Goal: Task Accomplishment & Management: Use online tool/utility

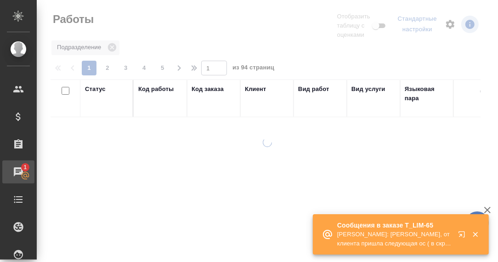
click at [18, 171] on div "Чаты" at bounding box center [6, 172] width 23 height 14
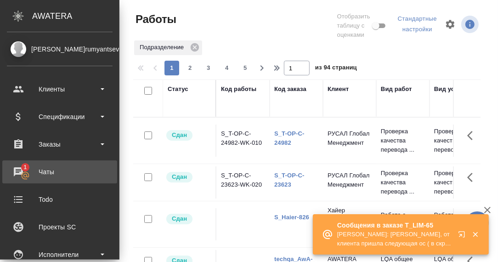
click at [18, 170] on div "Чаты" at bounding box center [60, 172] width 106 height 14
click at [24, 170] on div "Чаты" at bounding box center [60, 172] width 106 height 14
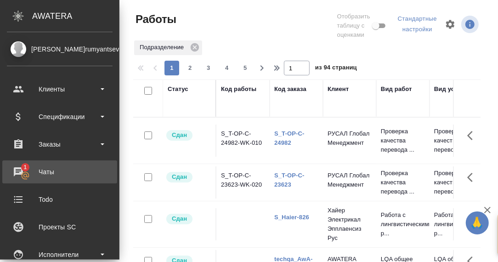
click at [24, 170] on div "Чаты" at bounding box center [60, 172] width 106 height 14
click at [22, 169] on div "Чаты" at bounding box center [60, 172] width 106 height 14
click at [18, 169] on div "Чаты" at bounding box center [60, 172] width 106 height 14
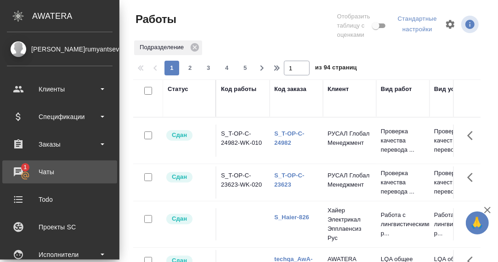
click at [23, 171] on div "Чаты" at bounding box center [60, 172] width 106 height 14
click at [24, 169] on div "Чаты" at bounding box center [60, 172] width 106 height 14
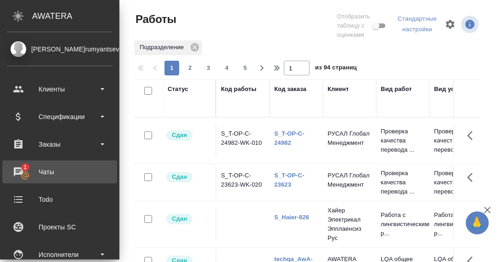
click at [24, 169] on div "Чаты" at bounding box center [60, 172] width 106 height 14
click at [21, 169] on div "Чаты" at bounding box center [60, 172] width 106 height 14
click at [44, 172] on div "Чаты" at bounding box center [60, 172] width 106 height 14
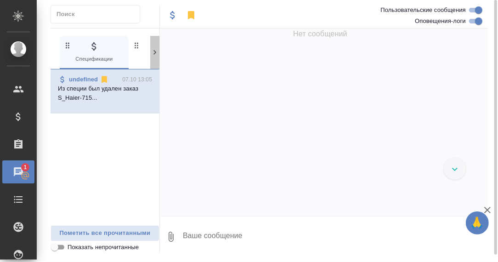
drag, startPoint x: 156, startPoint y: 52, endPoint x: 153, endPoint y: 57, distance: 5.2
click at [155, 54] on icon at bounding box center [154, 52] width 9 height 9
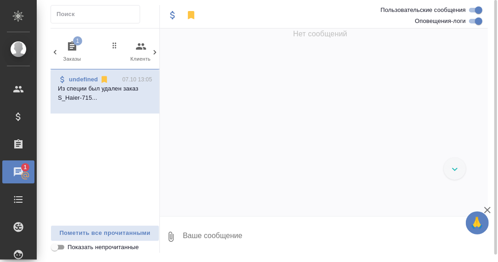
click at [76, 47] on icon "button" at bounding box center [72, 45] width 8 height 9
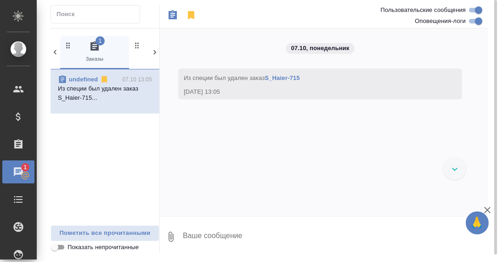
scroll to position [4, 0]
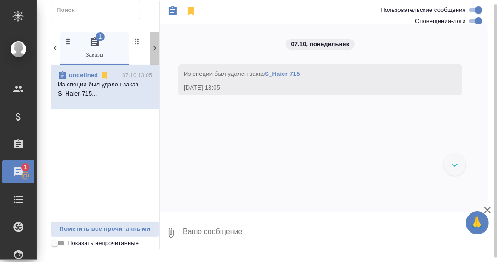
click at [154, 48] on icon at bounding box center [154, 48] width 9 height 9
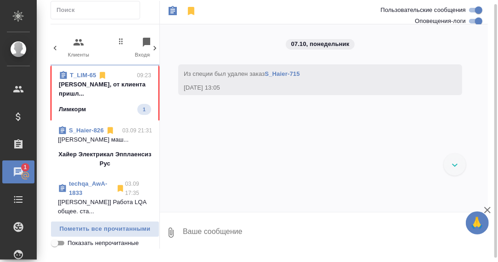
scroll to position [0, 160]
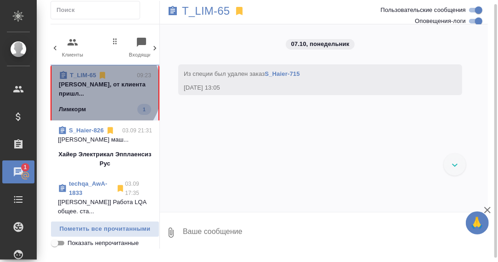
click at [102, 89] on p "[PERSON_NAME], от клиента пришл..." at bounding box center [105, 89] width 92 height 18
click at [106, 85] on p "[PERSON_NAME], от клиента пришл..." at bounding box center [105, 89] width 92 height 18
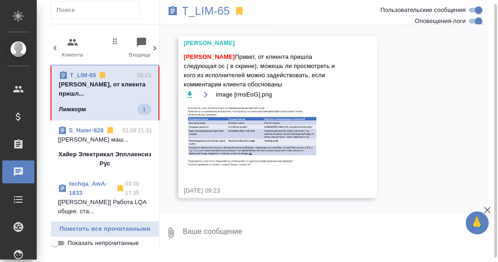
scroll to position [5761, 0]
click at [275, 132] on img at bounding box center [253, 137] width 138 height 65
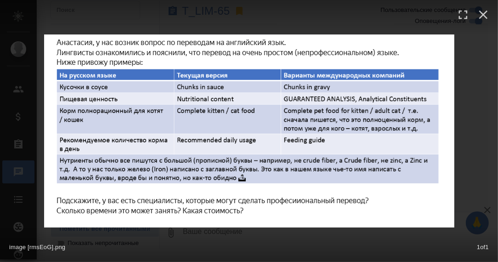
scroll to position [5770, 0]
click at [484, 15] on icon "button" at bounding box center [484, 15] width 9 height 9
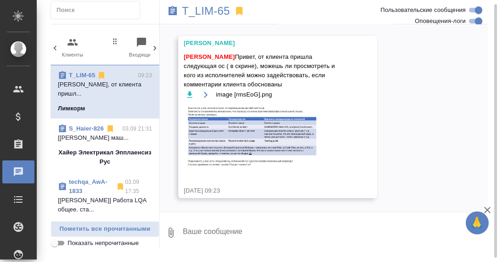
click at [213, 227] on textarea at bounding box center [335, 232] width 306 height 31
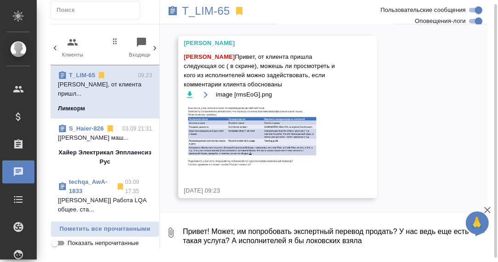
click at [307, 240] on textarea "Привет! Может, им попробовать экспертный перевод продать? У нас ведь еще есть т…" at bounding box center [327, 232] width 291 height 31
click at [388, 240] on textarea "Привет! Может, им попробовать экспертный перевод продать? У нас ведь еще есть т…" at bounding box center [327, 232] width 291 height 31
click at [384, 240] on textarea "Привет! Может, им попробовать экспертный перевод продать? У нас ведь еще есть т…" at bounding box center [327, 232] width 291 height 31
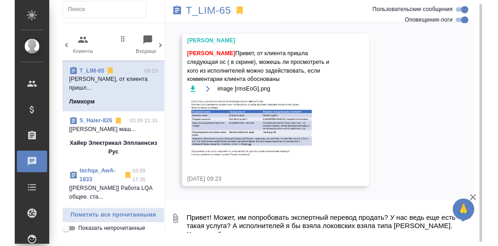
scroll to position [6, 0]
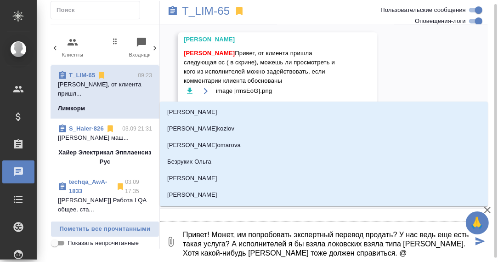
type textarea "Привет! Может, им попробовать экспертный перевод продать? У нас ведь еще есть т…"
type input "Р"
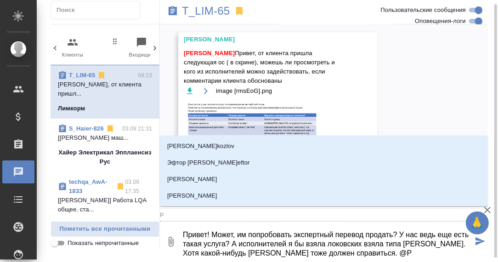
type textarea "Привет! Может, им попробовать экспертный перевод продать? У нас ведь еще есть т…"
type input "Ру"
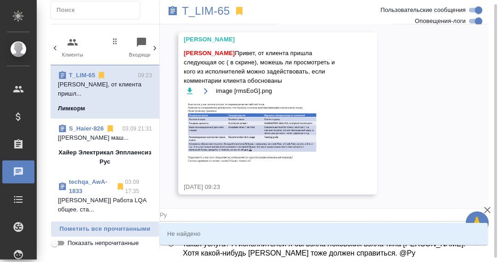
type textarea "Привет! Может, им попробовать экспертный перевод продать? У нас ведь еще есть т…"
type input "Рус"
type textarea "Привет! Может, им попробовать экспертный перевод продать? У нас ведь еще есть т…"
type input "Русл"
type textarea "Привет! Может, им попробовать экспертный перевод продать? У нас ведь еще есть т…"
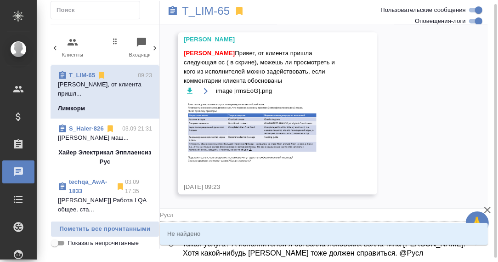
type input "Рус"
type textarea "Привет! Может, им попробовать экспертный перевод продать? У нас ведь еще есть т…"
type input "Ру"
type textarea "Привет! Может, им попробовать экспертный перевод продать? У нас ведь еще есть т…"
type input "Р"
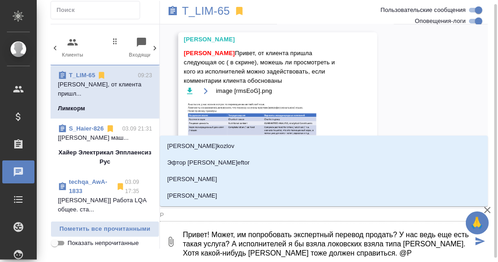
type textarea "Привет! Может, им попробовать экспертный перевод продать? У нас ведь еще есть т…"
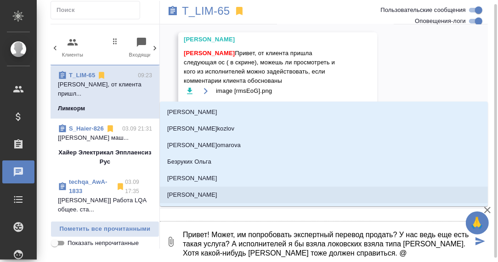
click at [429, 234] on textarea "Привет! Может, им попробовать экспертный перевод продать? У нас ведь еще есть т…" at bounding box center [327, 241] width 291 height 31
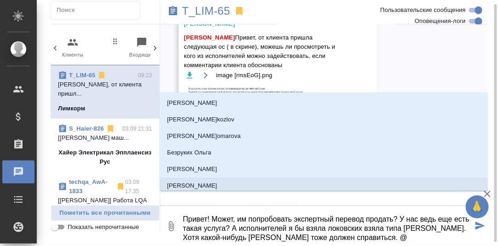
click at [372, 237] on textarea "Привет! Может, им попробовать экспертный перевод продать? У нас ведь еще есть т…" at bounding box center [327, 226] width 291 height 31
drag, startPoint x: 386, startPoint y: 227, endPoint x: 364, endPoint y: 227, distance: 22.1
click at [364, 227] on textarea "Привет! Может, им попробовать экспертный перевод продать? У нас ведь еще есть т…" at bounding box center [327, 226] width 291 height 31
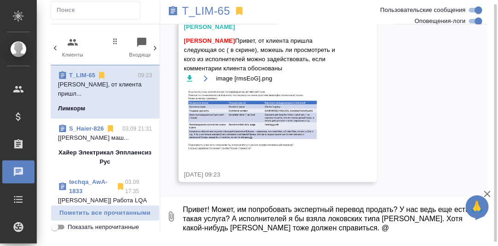
click at [337, 226] on textarea "Привет! Может, им попробовать экспертный перевод продать? У нас ведь еще есть т…" at bounding box center [327, 216] width 291 height 31
click at [336, 227] on textarea "Привет! Может, им попробовать экспертный перевод продать? У нас ведь еще есть т…" at bounding box center [327, 216] width 291 height 31
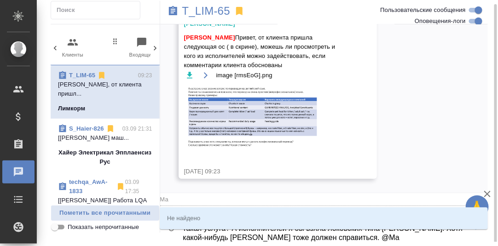
type textarea "Привет! Может, им попробовать экспертный перевод продать? У нас ведь еще есть т…"
type input "Маг"
type textarea "Привет! Может, им попробовать экспертный перевод продать? У нас ведь еще есть т…"
type input "Маге"
type textarea "Привет! Может, им попробовать экспертный перевод продать? У нас ведь еще есть т…"
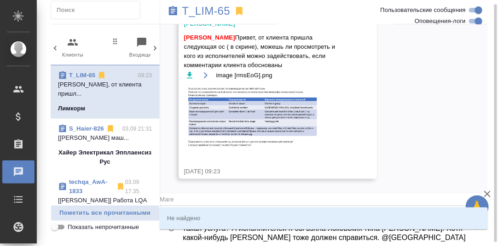
type input "[PERSON_NAME]"
type textarea "Привет! Может, им попробовать экспертный перевод продать? У нас ведь еще есть т…"
type input "Маге"
type textarea "Привет! Может, им попробовать экспертный перевод продать? У нас ведь еще есть т…"
type input "Маг"
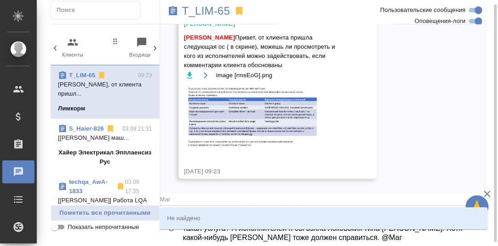
type textarea "Привет! Может, им попробовать экспертный перевод продать? У нас ведь еще есть т…"
type input "Ма"
type textarea "Привет! Может, им попробовать экспертный перевод продать? У нас ведь еще есть т…"
type input "М"
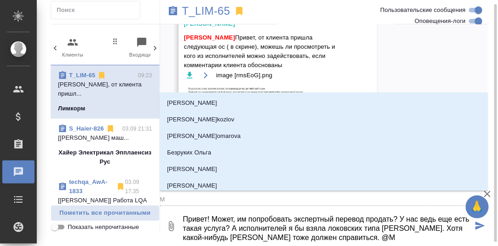
type textarea "Привет! Может, им попробовать экспертный перевод продать? У нас ведь еще есть т…"
type input "[PERSON_NAME]"
type textarea "Привет! Может, им попробовать экспертный перевод продать? У нас ведь еще есть т…"
type input "Кг"
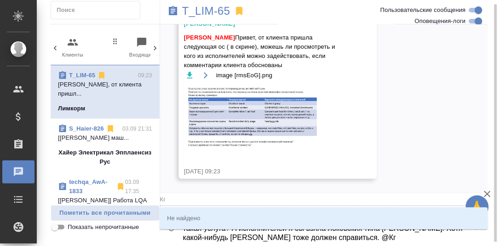
type textarea "Привет! Может, им попробовать экспертный перевод продать? У нас ведь еще есть т…"
type input "Кгы"
type textarea "Привет! Может, им попробовать экспертный перевод продать? У нас ведь еще есть т…"
type input "Кг"
type textarea "Привет! Может, им попробовать экспертный перевод продать? У нас ведь еще есть т…"
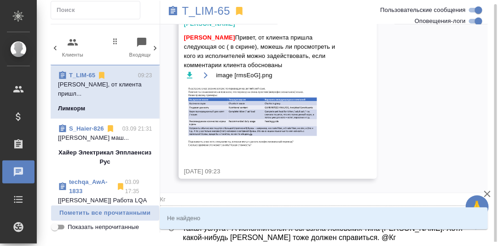
type input "[PERSON_NAME]"
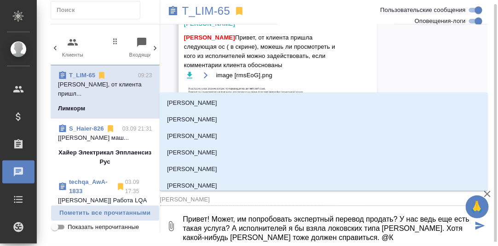
type textarea "Привет! Может, им попробовать экспертный перевод продать? У нас ведь еще есть т…"
type input "R"
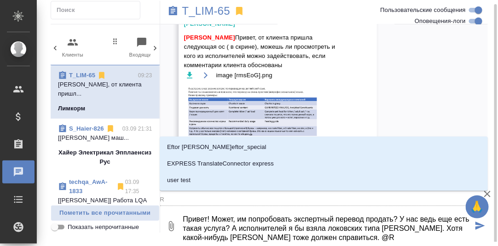
type textarea "Привет! Может, им попробовать экспертный перевод продать? У нас ведь еще есть т…"
type input "Ru"
type textarea "Привет! Может, им попробовать экспертный перевод продать? У нас ведь еще есть т…"
type input "Rus"
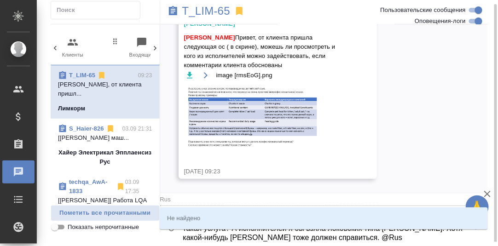
type textarea "Привет! Может, им попробовать экспертный перевод продать? У нас ведь еще есть т…"
type input "Ru"
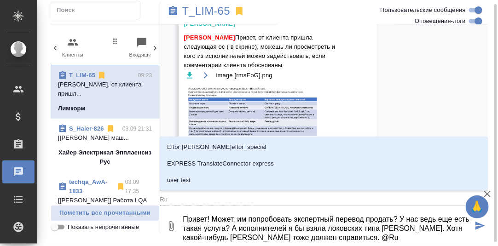
type textarea "Привет! Может, им попробовать экспертный перевод продать? У нас ведь еще есть т…"
type input "R"
type textarea "Привет! Может, им попробовать экспертный перевод продать? У нас ведь еще есть т…"
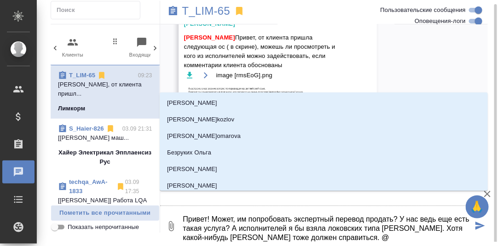
type textarea "Привет! Может, им попробовать экспертный перевод продать? У нас ведь еще есть т…"
type input "Р"
type textarea "Привет! Может, им попробовать экспертный перевод продать? У нас ведь еще есть т…"
type input "Ру"
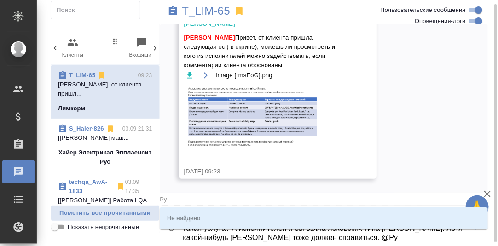
type textarea "Привет! Может, им попробовать экспертный перевод продать? У нас ведь еще есть т…"
type input "Рус"
type textarea "Привет! Может, им попробовать экспертный перевод продать? У нас ведь еще есть т…"
type input "Русл"
type textarea "Привет! Может, им попробовать экспертный перевод продать? У нас ведь еще есть т…"
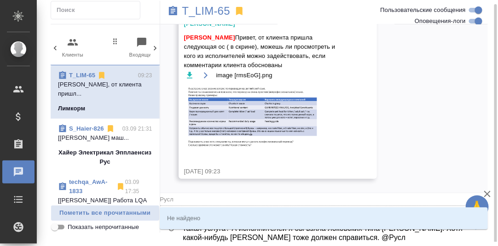
type input "Русла"
type textarea "Привет! Может, им попробовать экспертный перевод продать? У нас ведь еще есть т…"
type input "[PERSON_NAME]"
type textarea "Привет! Может, им попробовать экспертный перевод продать? У нас ведь еще есть т…"
type input "[PERSON_NAME]"
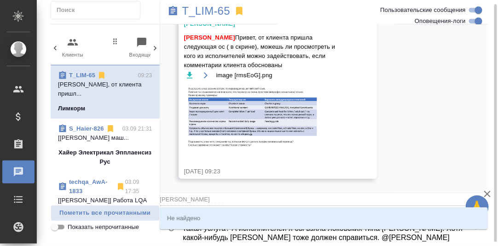
type textarea "Привет! Может, им попробовать экспертный перевод продать? У нас ведь еще есть т…"
type input "[PERSON_NAME]"
type textarea "Привет! Может, им попробовать экспертный перевод продать? У нас ведь еще есть т…"
type input "Русла"
type textarea "Привет! Может, им попробовать экспертный перевод продать? У нас ведь еще есть т…"
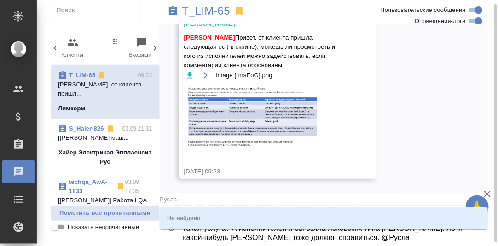
type input "Русл"
type textarea "Привет! Может, им попробовать экспертный перевод продать? У нас ведь еще есть т…"
type input "Рус"
type textarea "Привет! Может, им попробовать экспертный перевод продать? У нас ведь еще есть т…"
type input "Ру"
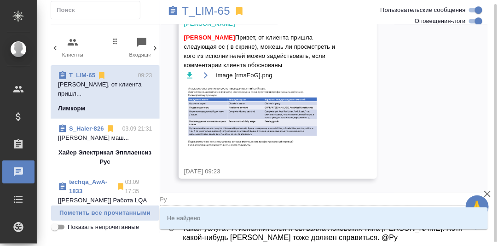
type textarea "Привет! Может, им попробовать экспертный перевод продать? У нас ведь еще есть т…"
type input "Р"
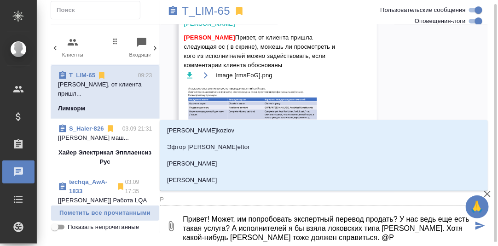
type textarea "Привет! Может, им попробовать экспертный перевод продать? У нас ведь еще есть т…"
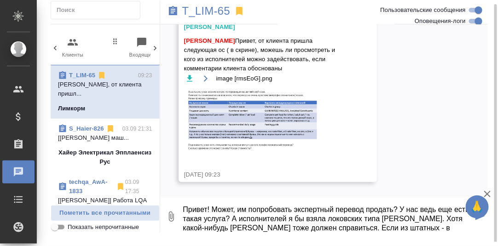
scroll to position [15, 0]
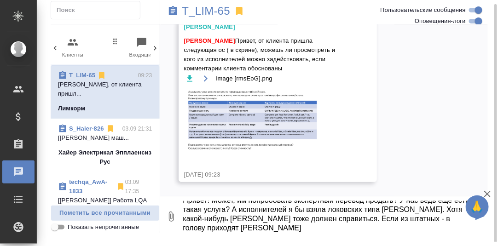
click at [332, 217] on textarea "Привет! Может, им попробовать экспертный перевод продать? У нас ведь еще есть т…" at bounding box center [327, 216] width 291 height 31
drag, startPoint x: 329, startPoint y: 217, endPoint x: 454, endPoint y: 218, distance: 124.6
click at [454, 218] on textarea "Привет! Может, им попробовать экспертный перевод продать? У нас ведь еще есть т…" at bounding box center [327, 216] width 291 height 31
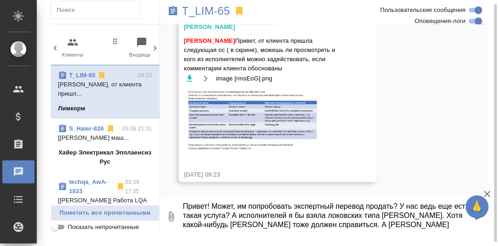
scroll to position [9, 0]
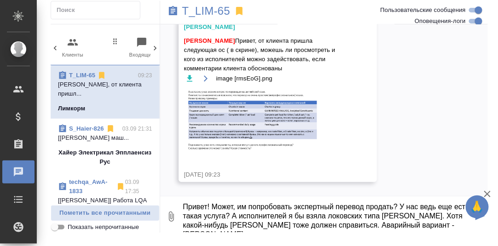
click at [0, 0] on lt-div at bounding box center [0, 0] width 0 height 0
click at [418, 224] on textarea "Привет! Может, им попробовать экспертный перевод продать? У нас ведь еще есть т…" at bounding box center [327, 216] width 291 height 31
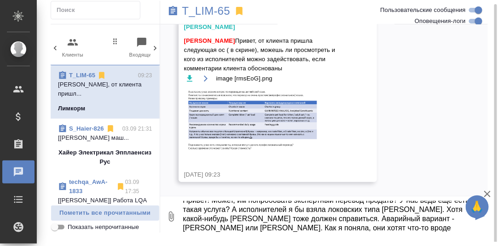
drag, startPoint x: 326, startPoint y: 226, endPoint x: 315, endPoint y: 226, distance: 11.0
click at [315, 226] on textarea "Привет! Может, им попробовать экспертный перевод продать? У нас ведь еще есть т…" at bounding box center [327, 216] width 291 height 31
drag, startPoint x: 354, startPoint y: 228, endPoint x: 346, endPoint y: 228, distance: 7.4
click at [346, 228] on textarea "Привет! Может, им попробовать экспертный перевод продать? У нас ведь еще есть т…" at bounding box center [327, 216] width 291 height 31
click at [459, 227] on textarea "Привет! Может, им попробовать экспертный перевод продать? У нас ведь еще есть т…" at bounding box center [327, 216] width 291 height 31
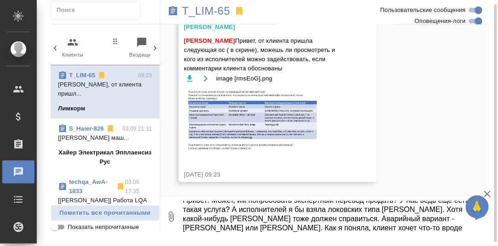
scroll to position [24, 0]
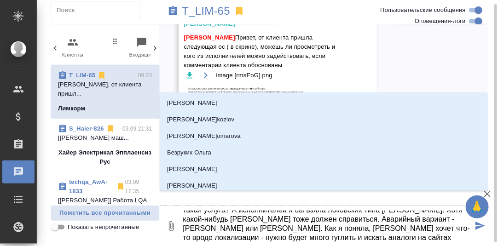
type textarea "Привет! Может, им попробовать экспертный перевод продать? У нас ведь еще есть т…"
type input "Р"
type textarea "Привет! Может, им попробовать экспертный перевод продать? У нас ведь еще есть т…"
type input "Ру"
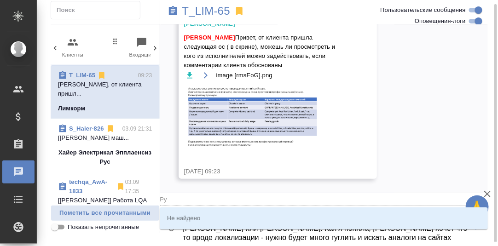
type textarea "Привет! Может, им попробовать экспертный перевод продать? У нас ведь еще есть т…"
type input "Рус"
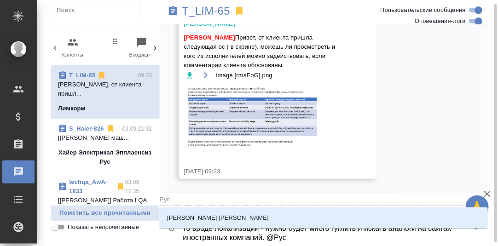
type textarea "Привет! Может, им попробовать экспертный перевод продать? У нас ведь еще есть т…"
type input "Ру"
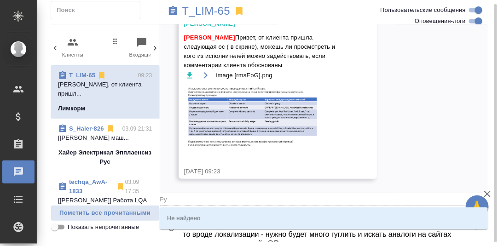
type textarea "Привет! Может, им попробовать экспертный перевод продать? У нас ведь еще есть т…"
type input "Р"
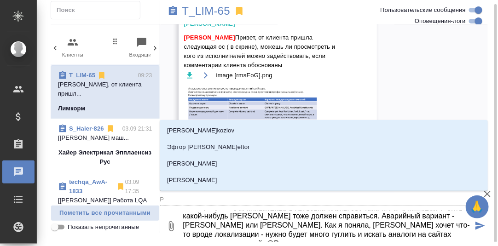
type textarea "Привет! Может, им попробовать экспертный перевод продать? У нас ведь еще есть т…"
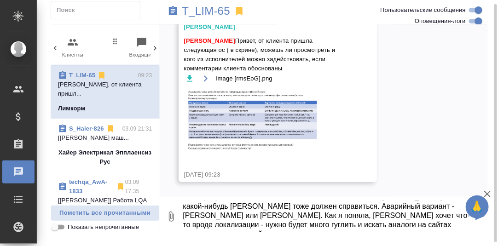
type textarea "Привет! Может, им попробовать экспертный перевод продать? У нас ведь еще есть т…"
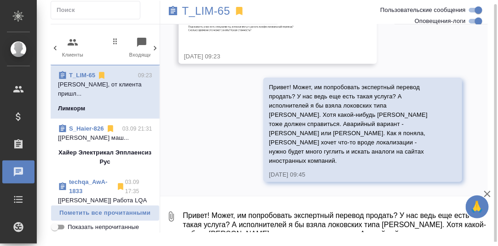
scroll to position [5895, 0]
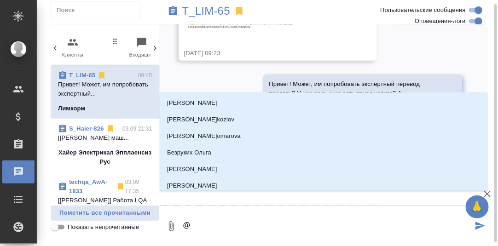
type textarea "@Р"
type input "Р"
type textarea "@Ру"
type input "Ру"
type textarea "@Рус"
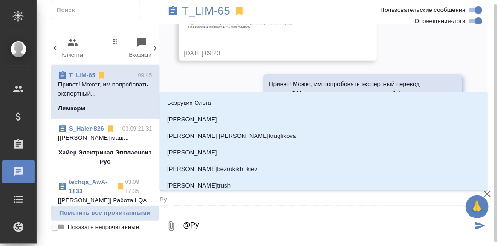
type input "Рус"
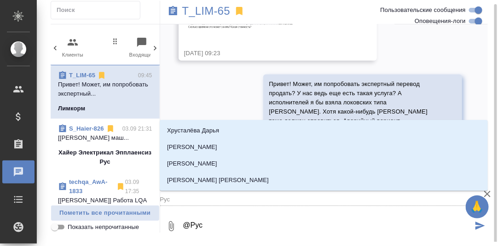
type textarea "@Русл"
type input "Русл"
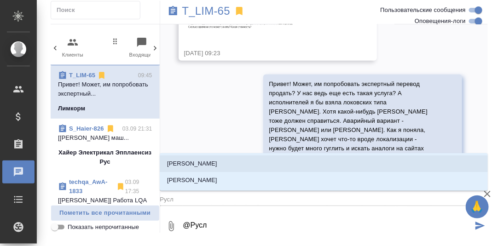
click at [202, 164] on p "[PERSON_NAME]" at bounding box center [192, 163] width 50 height 9
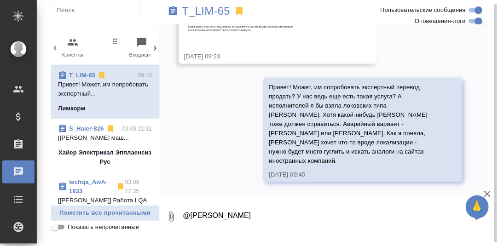
click at [260, 215] on textarea "@[PERSON_NAME]" at bounding box center [327, 216] width 291 height 31
type textarea "@[PERSON_NAME], может, ты кого подскажешь?"
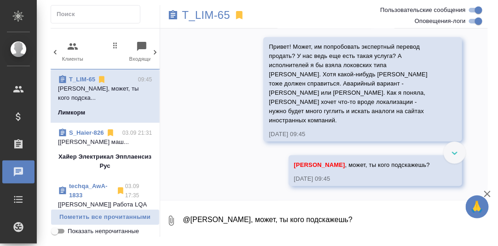
scroll to position [5756, 0]
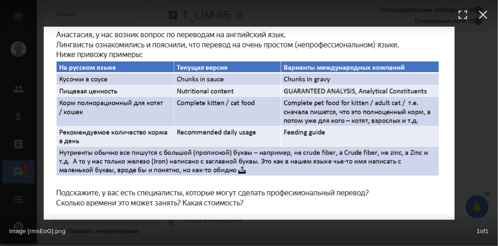
scroll to position [6188, 0]
click at [485, 12] on icon "button" at bounding box center [483, 15] width 9 height 9
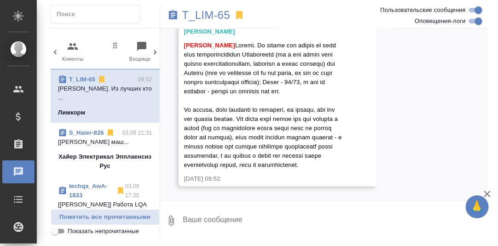
click at [248, 218] on textarea at bounding box center [335, 220] width 306 height 31
type textarea "v"
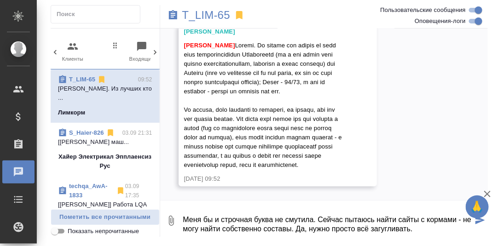
type textarea "Меня бы и строчная буква не смутила. Сейчас пытаюсь найти сайты с кормами - не …"
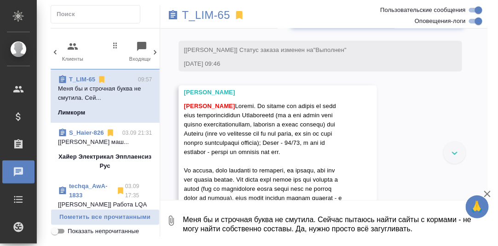
scroll to position [5800, 0]
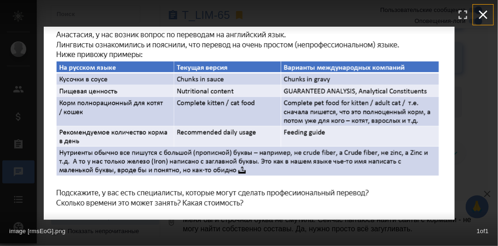
click at [481, 14] on icon "button" at bounding box center [483, 15] width 9 height 9
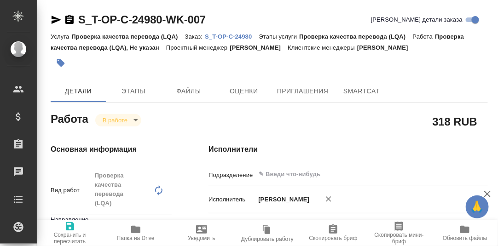
type textarea "x"
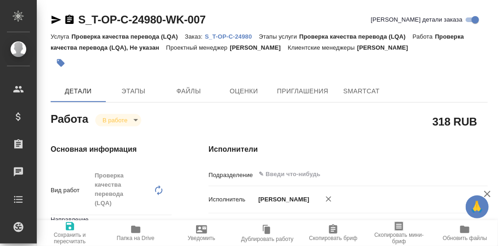
type textarea "x"
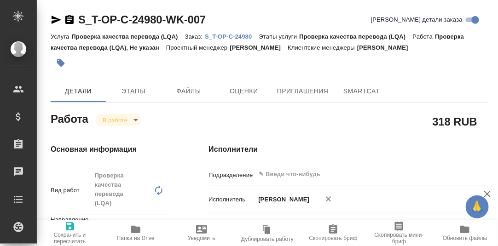
type textarea "x"
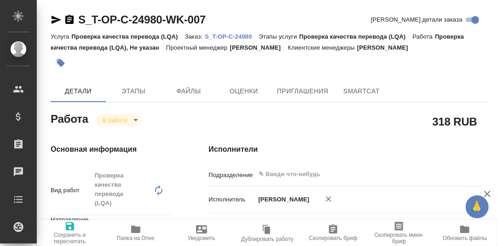
type textarea "x"
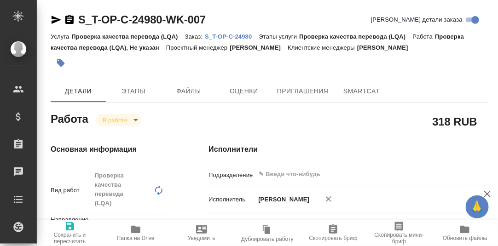
type textarea "x"
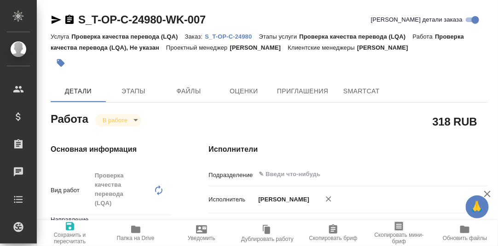
type textarea "x"
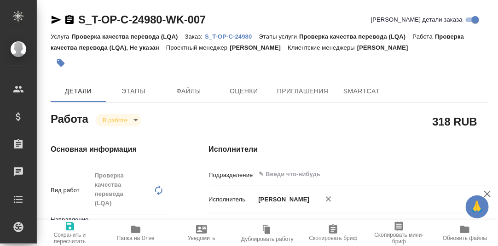
click at [223, 35] on p "S_T-OP-C-24980" at bounding box center [232, 36] width 54 height 7
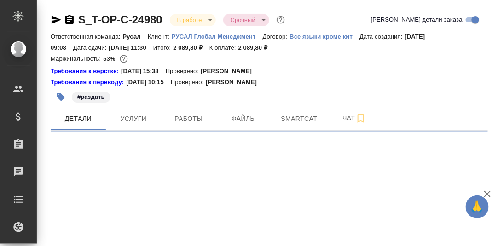
select select "RU"
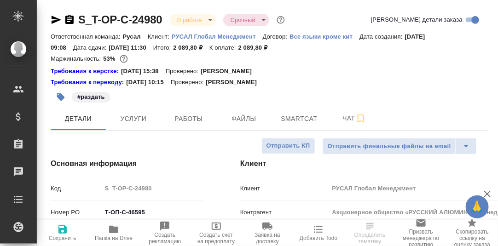
type textarea "x"
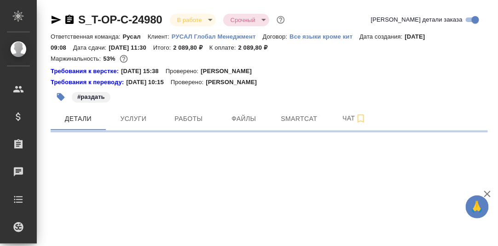
select select "RU"
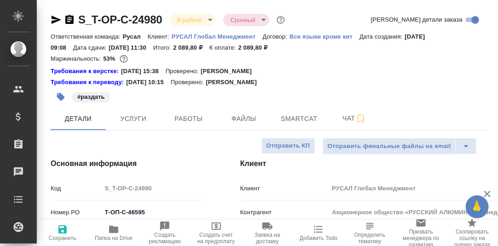
type textarea "x"
click at [303, 118] on span "Smartcat" at bounding box center [299, 118] width 44 height 11
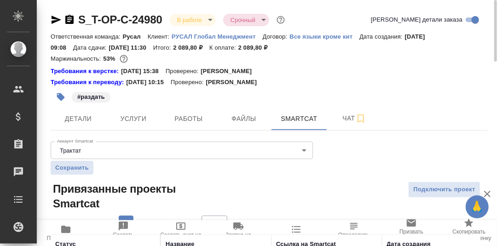
scroll to position [70, 0]
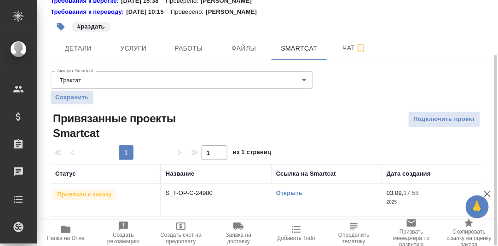
click at [286, 194] on link "Открыть" at bounding box center [289, 192] width 26 height 7
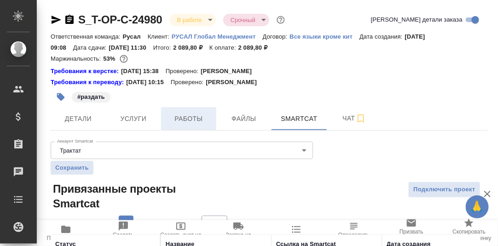
click at [189, 121] on span "Работы" at bounding box center [188, 118] width 44 height 11
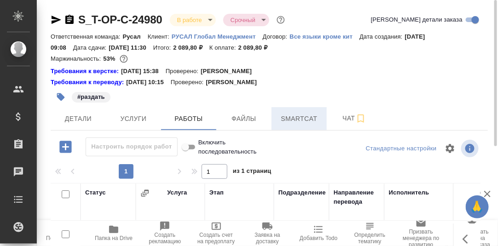
click at [297, 117] on span "Smartcat" at bounding box center [299, 118] width 44 height 11
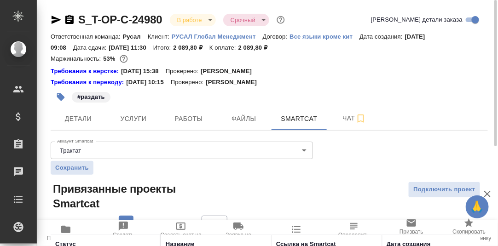
scroll to position [70, 0]
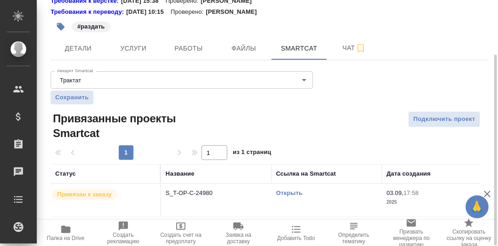
click at [297, 194] on link "Открыть" at bounding box center [289, 192] width 26 height 7
